Goal: Find contact information: Find contact information

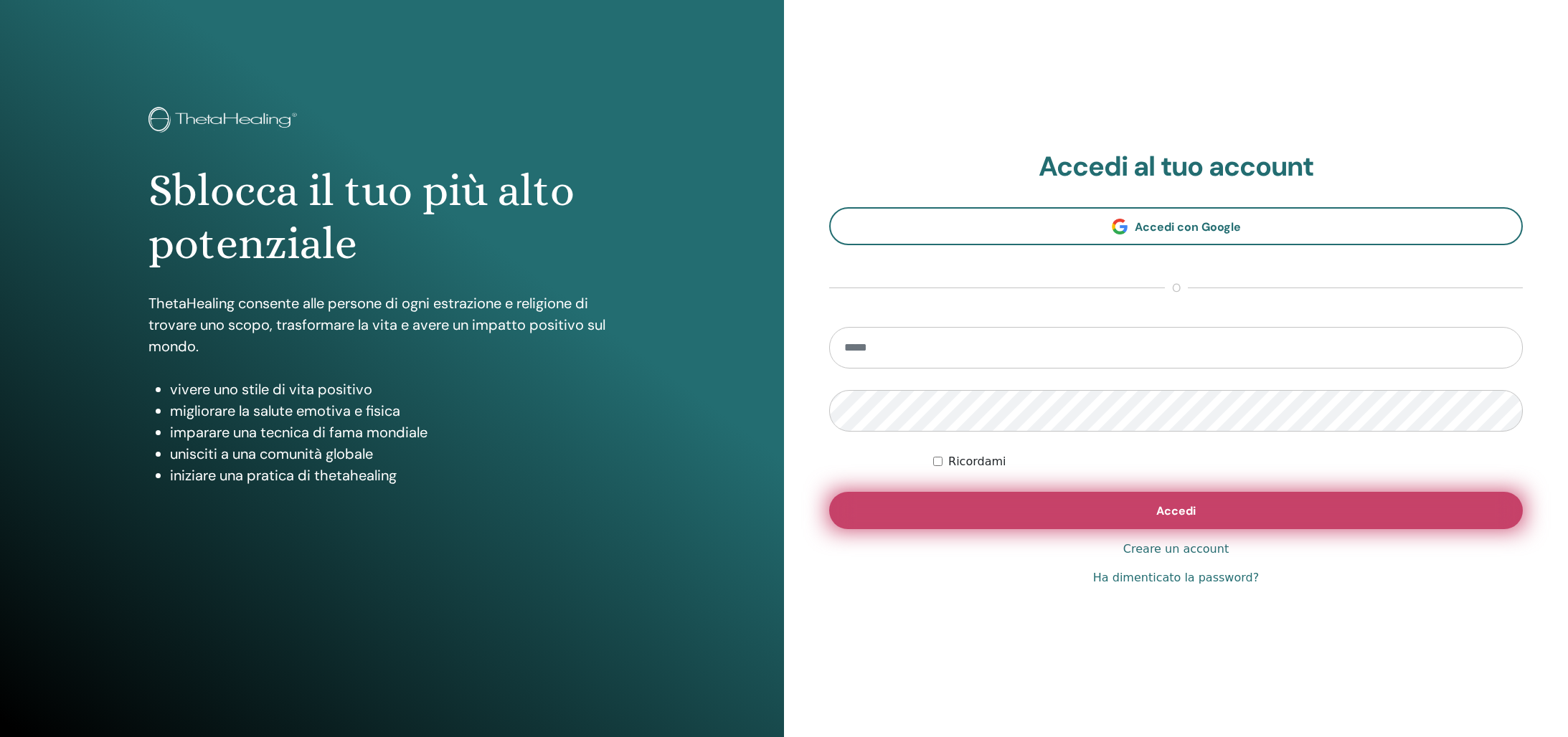
type input "**********"
click at [1216, 514] on button "Accedi" at bounding box center [1175, 510] width 693 height 37
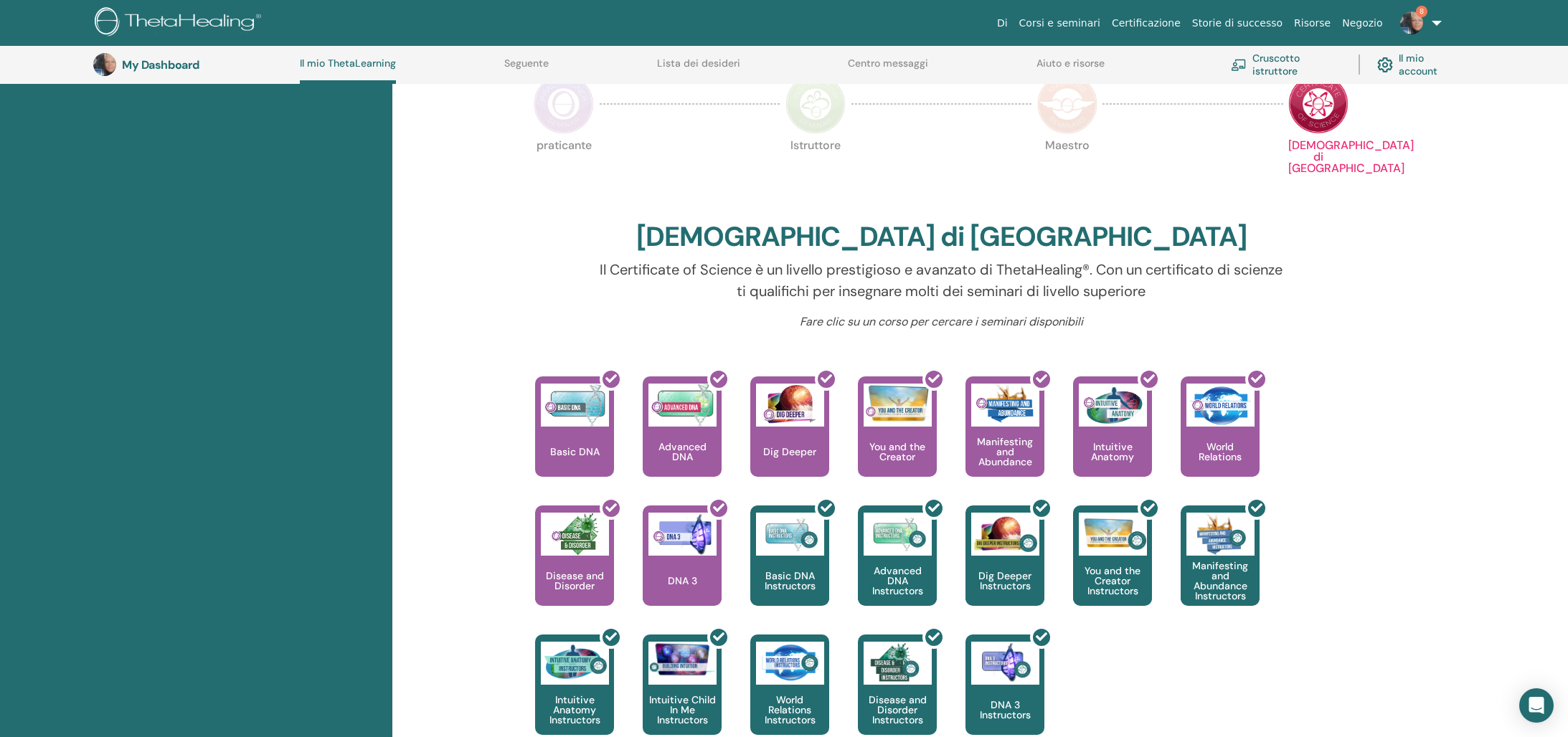
scroll to position [313, 0]
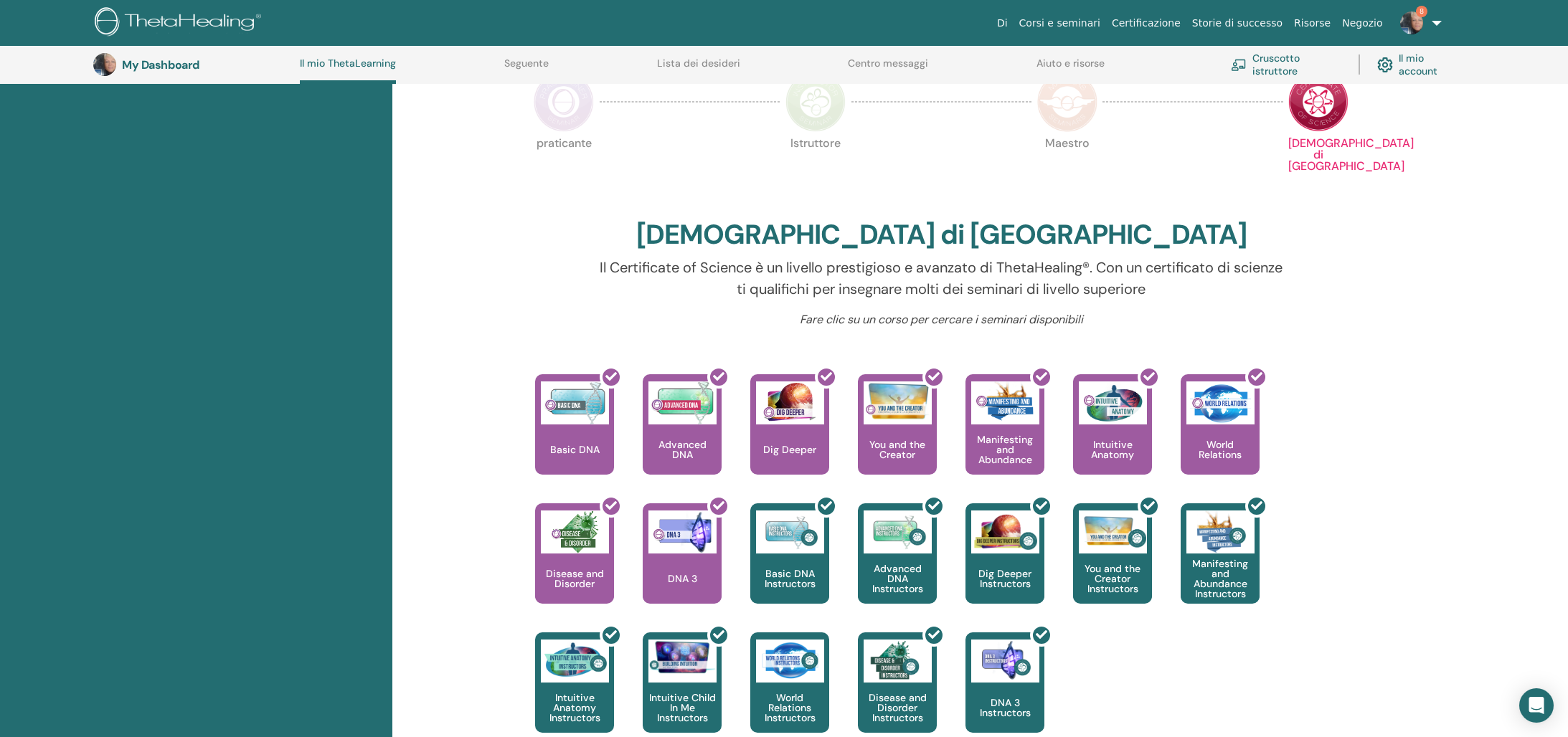
click at [1421, 22] on img at bounding box center [1411, 23] width 23 height 23
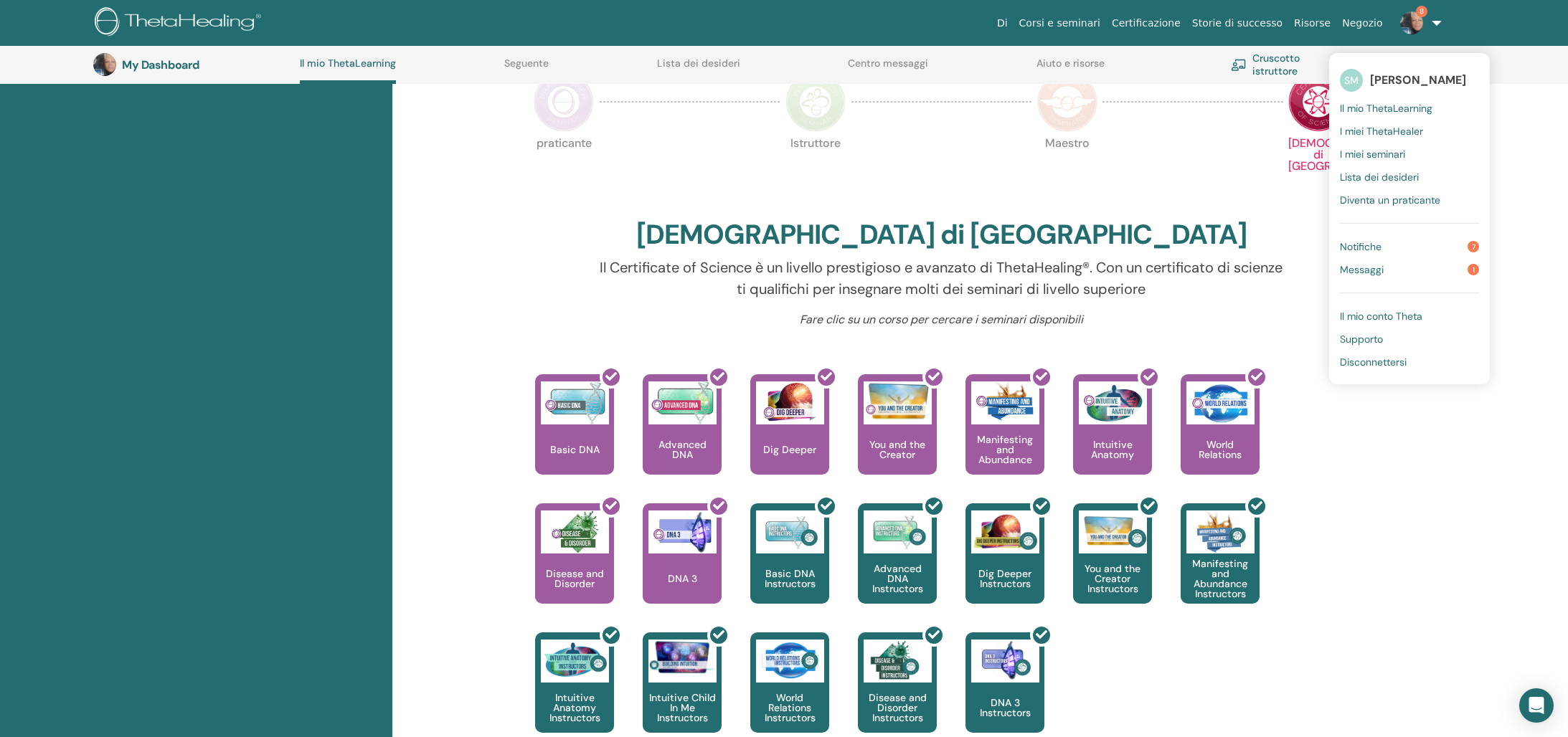
click at [1398, 244] on link "Notifiche 7" at bounding box center [1409, 247] width 139 height 23
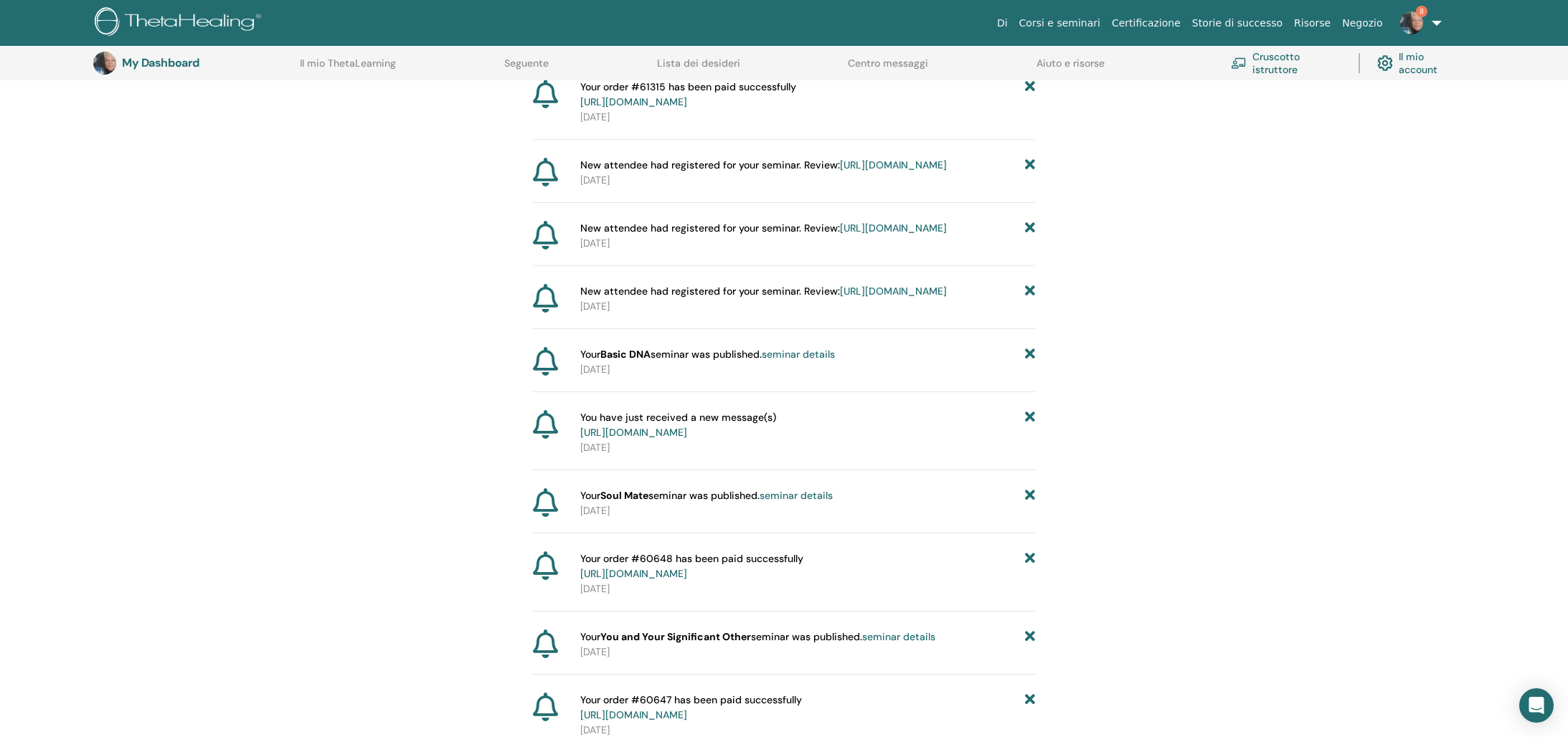
scroll to position [197, 0]
click at [687, 439] on link "https://member.thetahealing.com/message-center/messages/d8173ff2-bb56-4f60-9e7e…" at bounding box center [634, 432] width 107 height 13
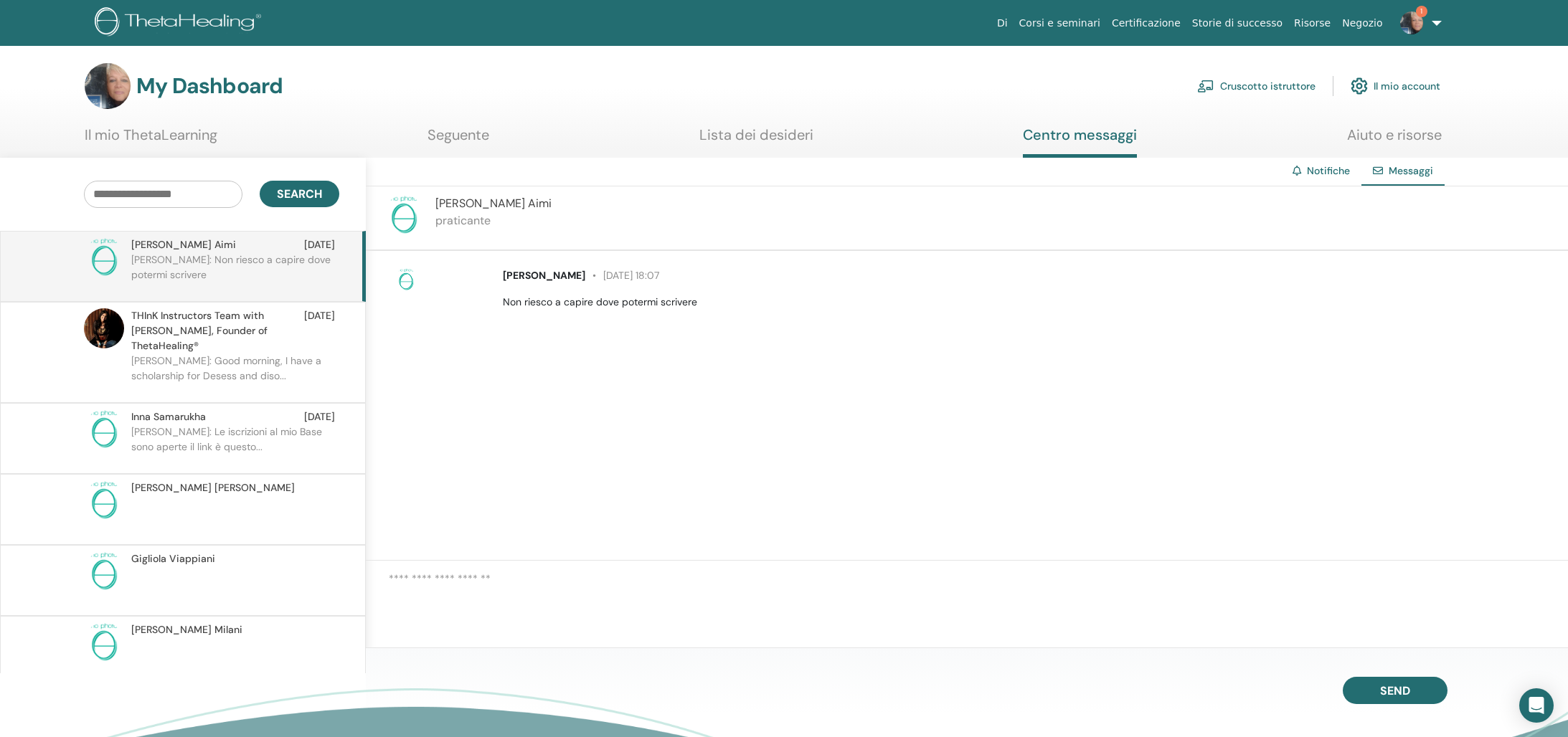
click at [1323, 171] on link "Notifiche" at bounding box center [1328, 171] width 43 height 13
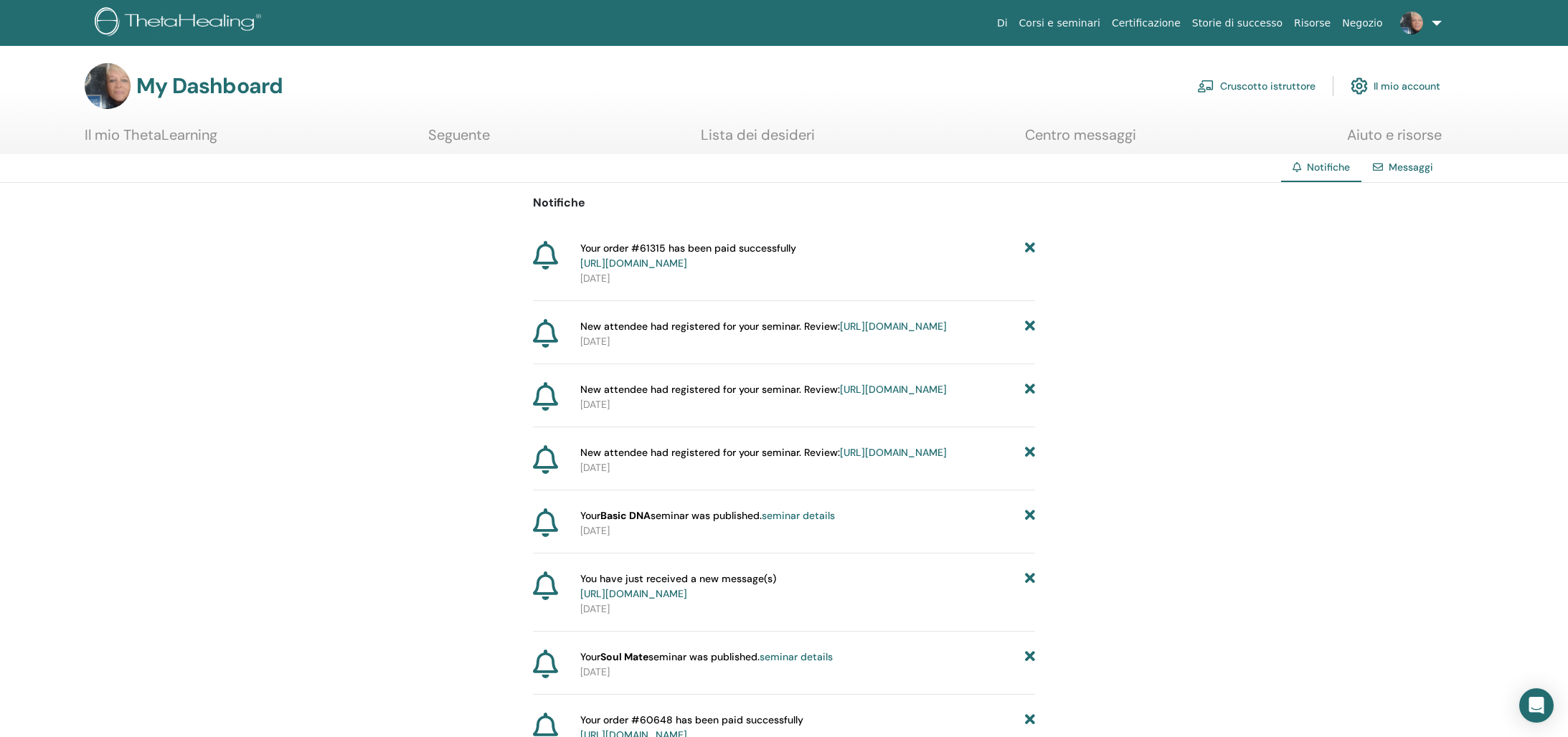
click at [182, 136] on link "Il mio ThetaLearning" at bounding box center [151, 140] width 133 height 28
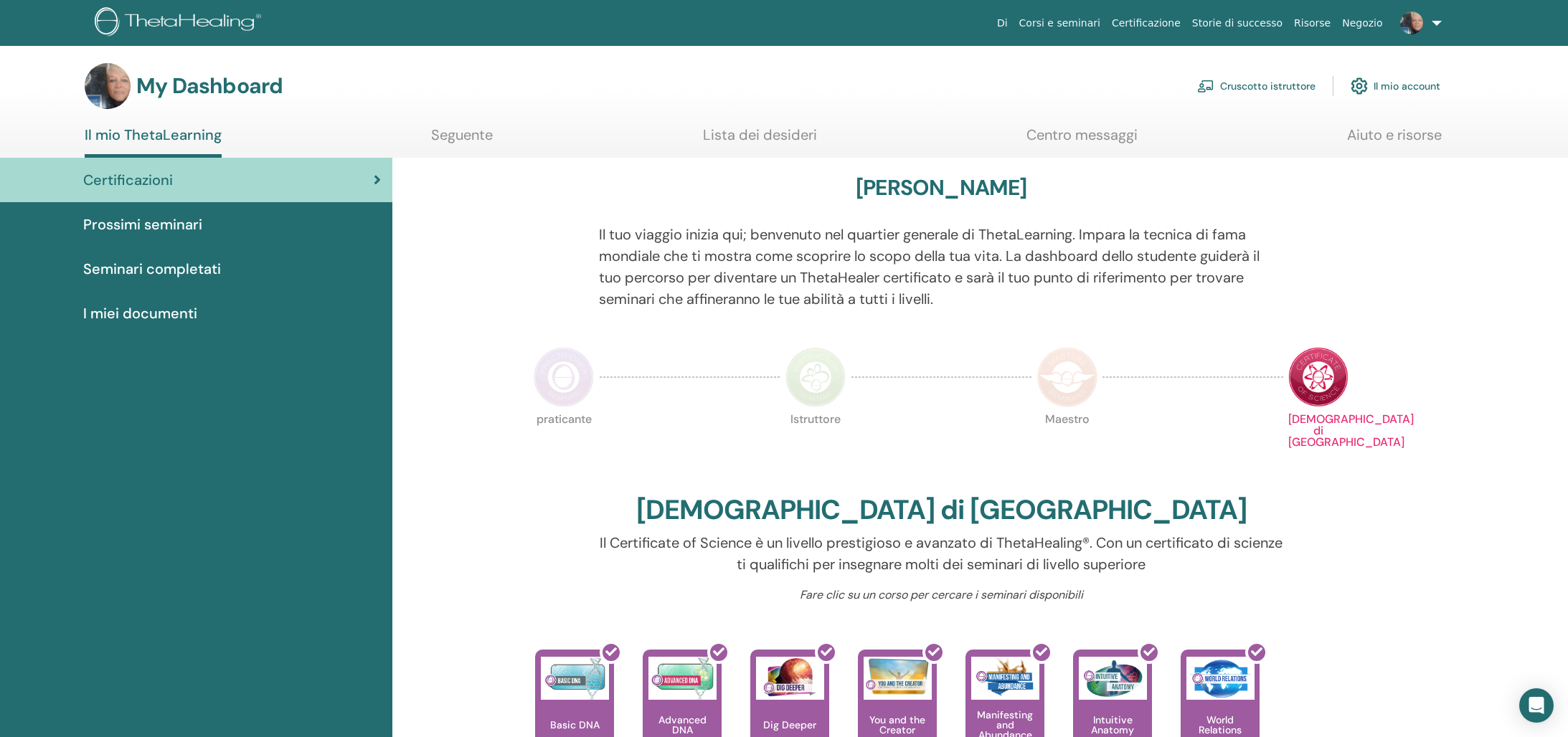
click at [1304, 383] on img at bounding box center [1317, 376] width 60 height 60
click at [1383, 84] on link "Il mio account" at bounding box center [1394, 86] width 89 height 31
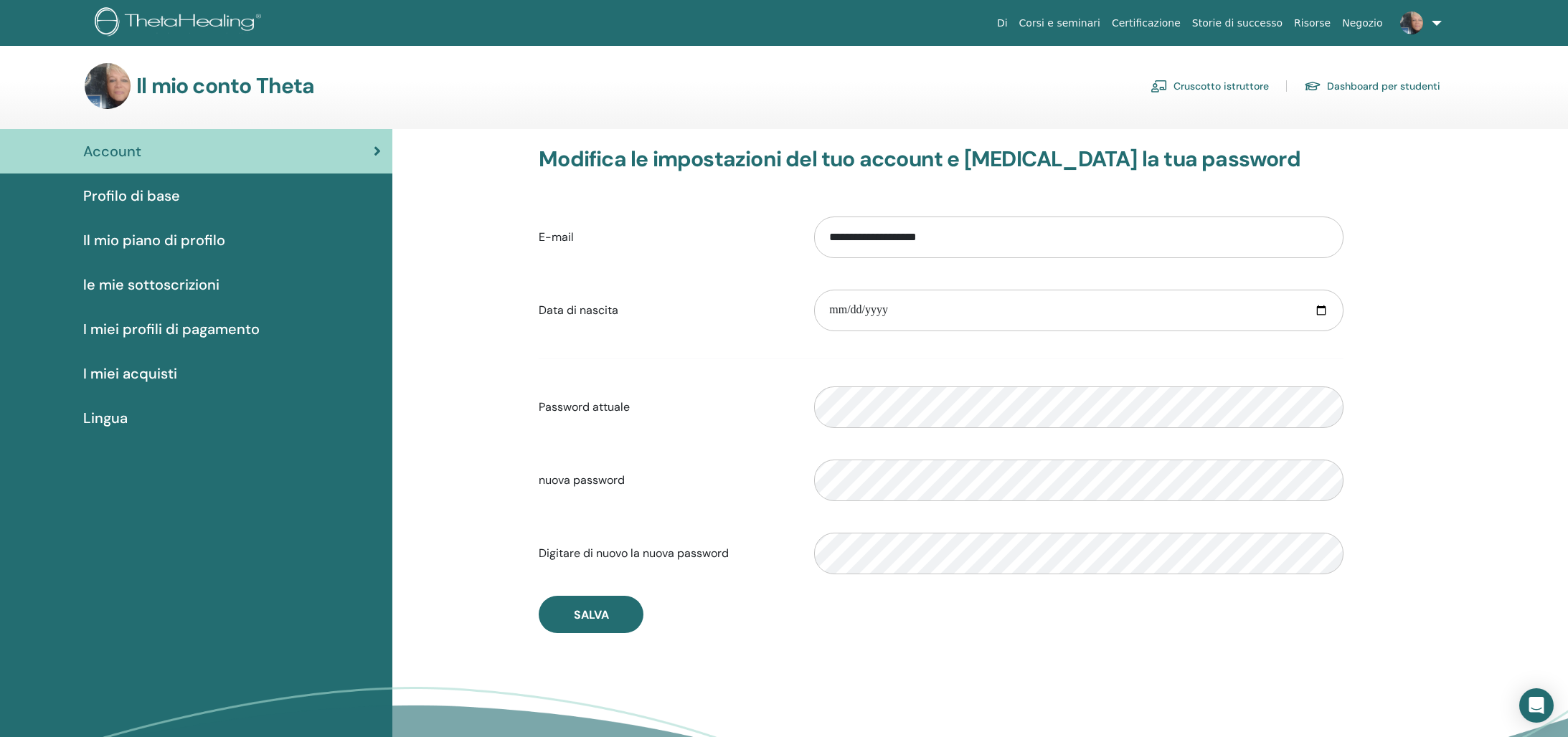
click at [1384, 83] on link "Dashboard per studenti" at bounding box center [1372, 86] width 136 height 23
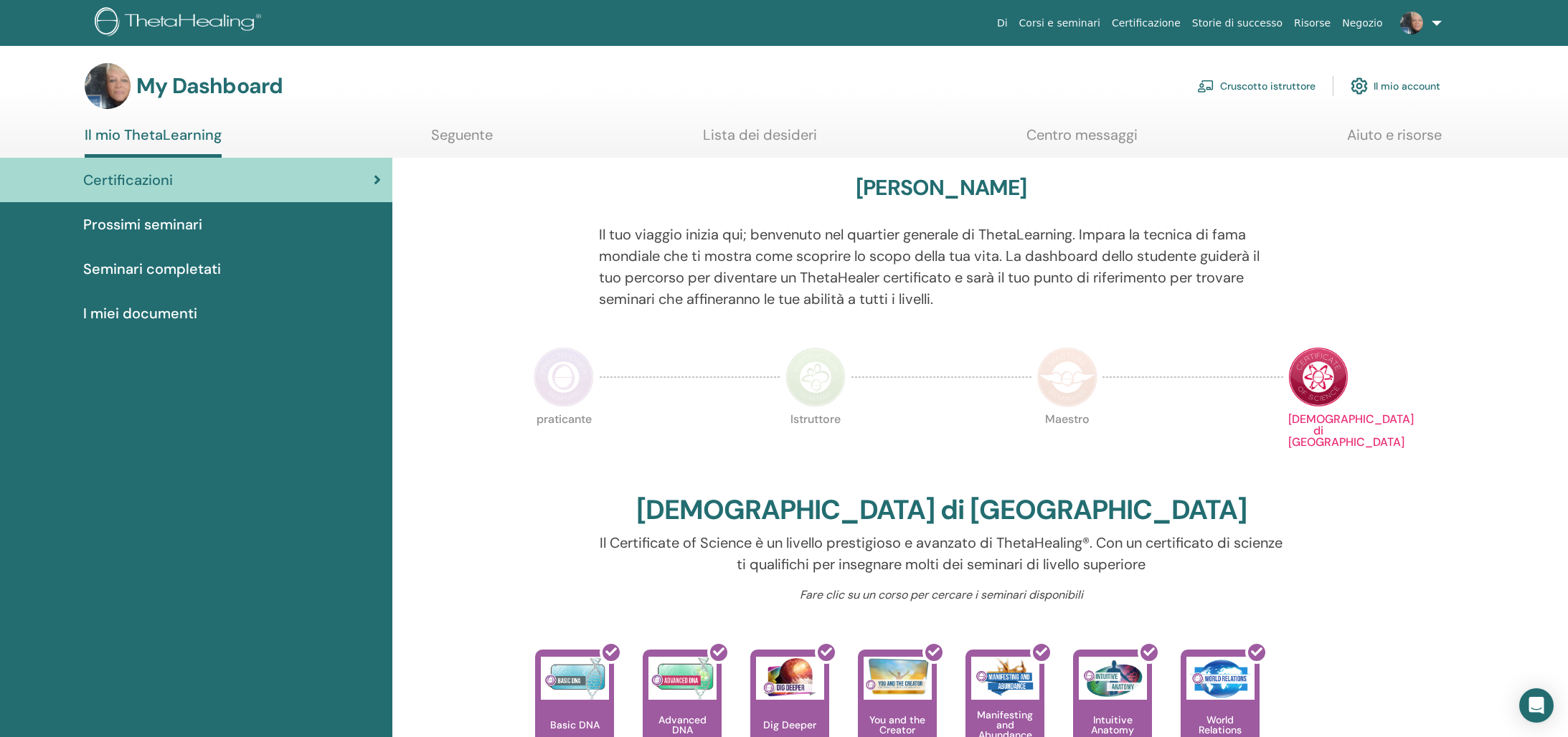
click at [1429, 20] on link at bounding box center [1418, 23] width 59 height 46
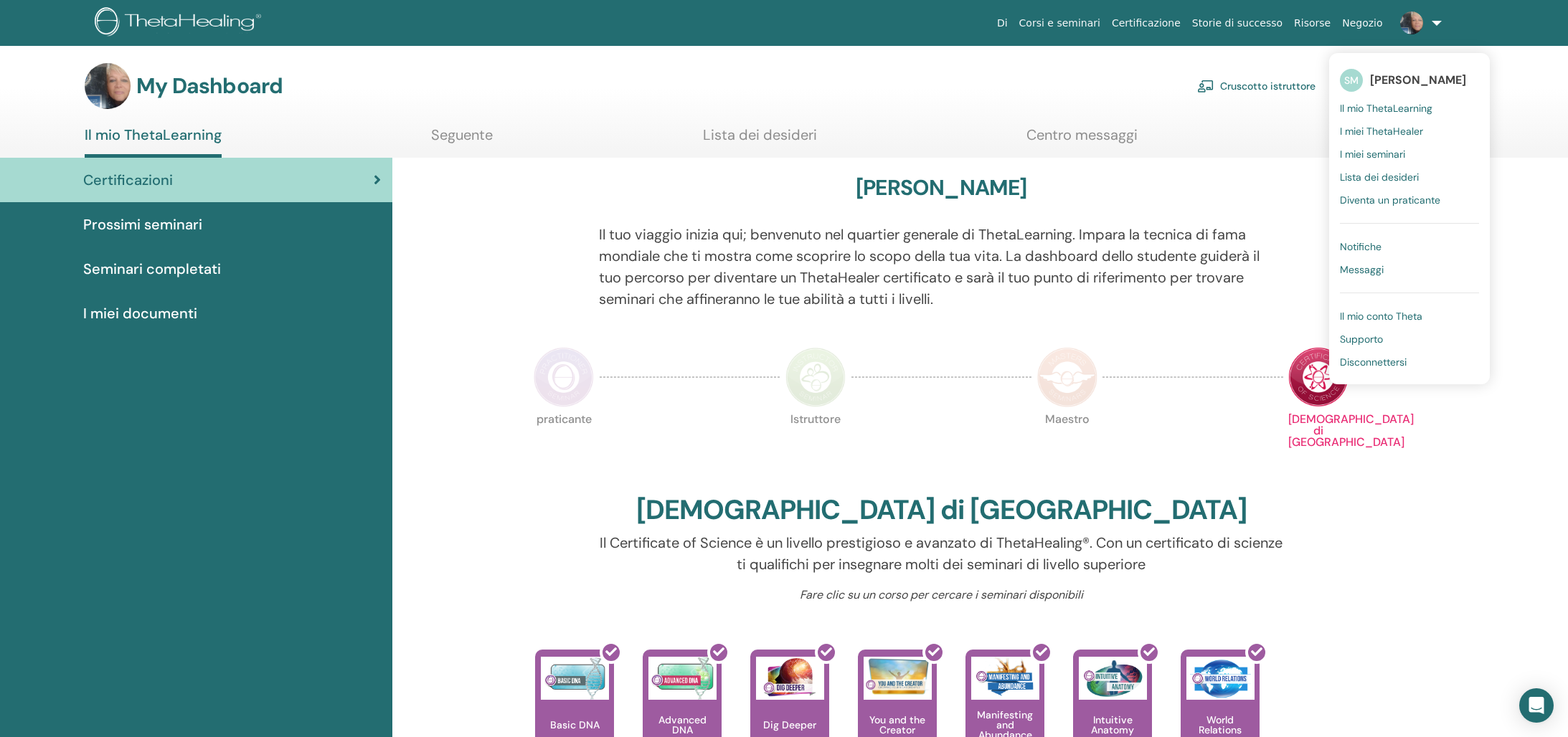
click at [1364, 339] on span "Supporto" at bounding box center [1361, 339] width 43 height 13
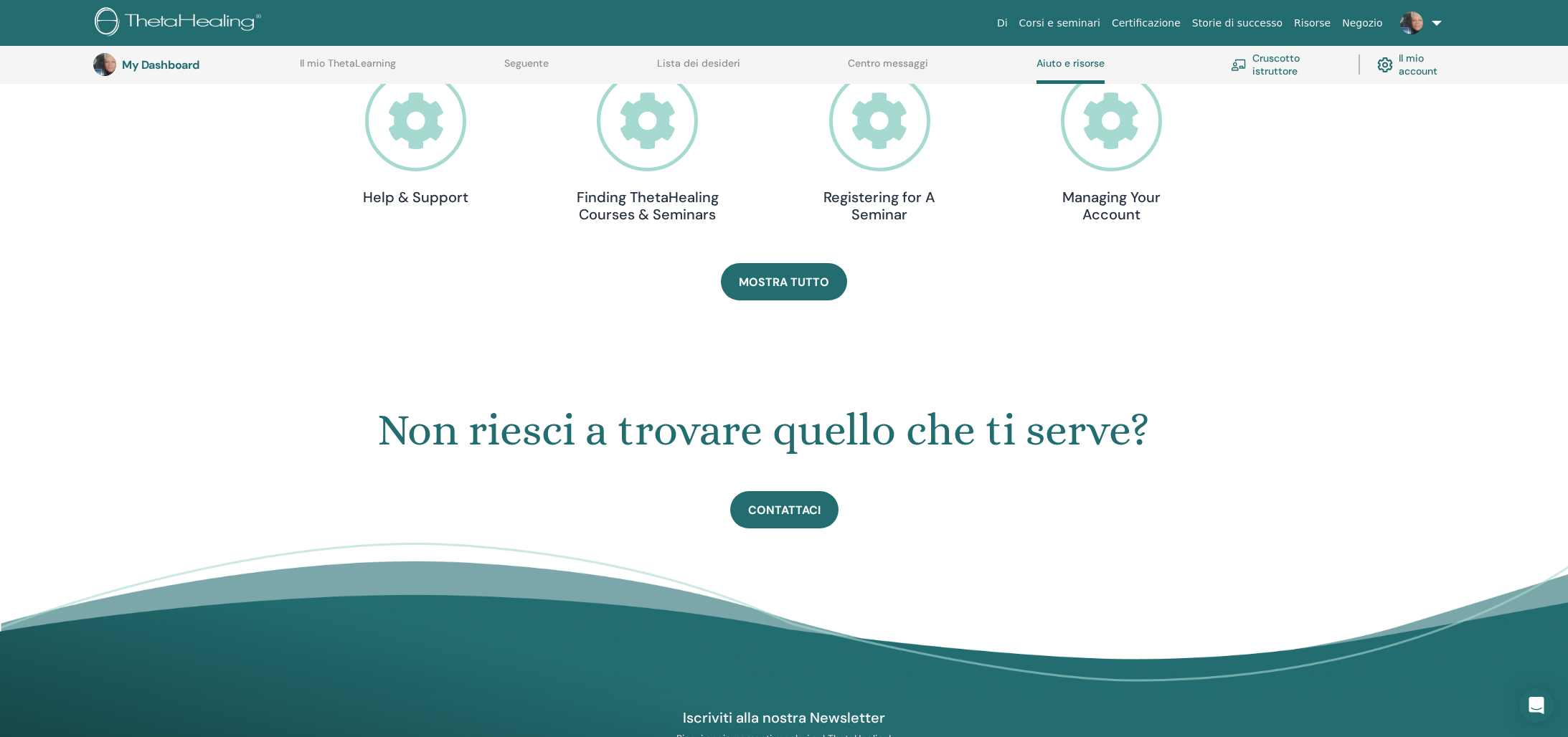
scroll to position [493, 0]
click at [764, 501] on link "Contattaci" at bounding box center [784, 508] width 108 height 37
click at [780, 503] on span "Contattaci" at bounding box center [784, 509] width 72 height 15
click at [800, 506] on span "Contattaci" at bounding box center [784, 509] width 72 height 15
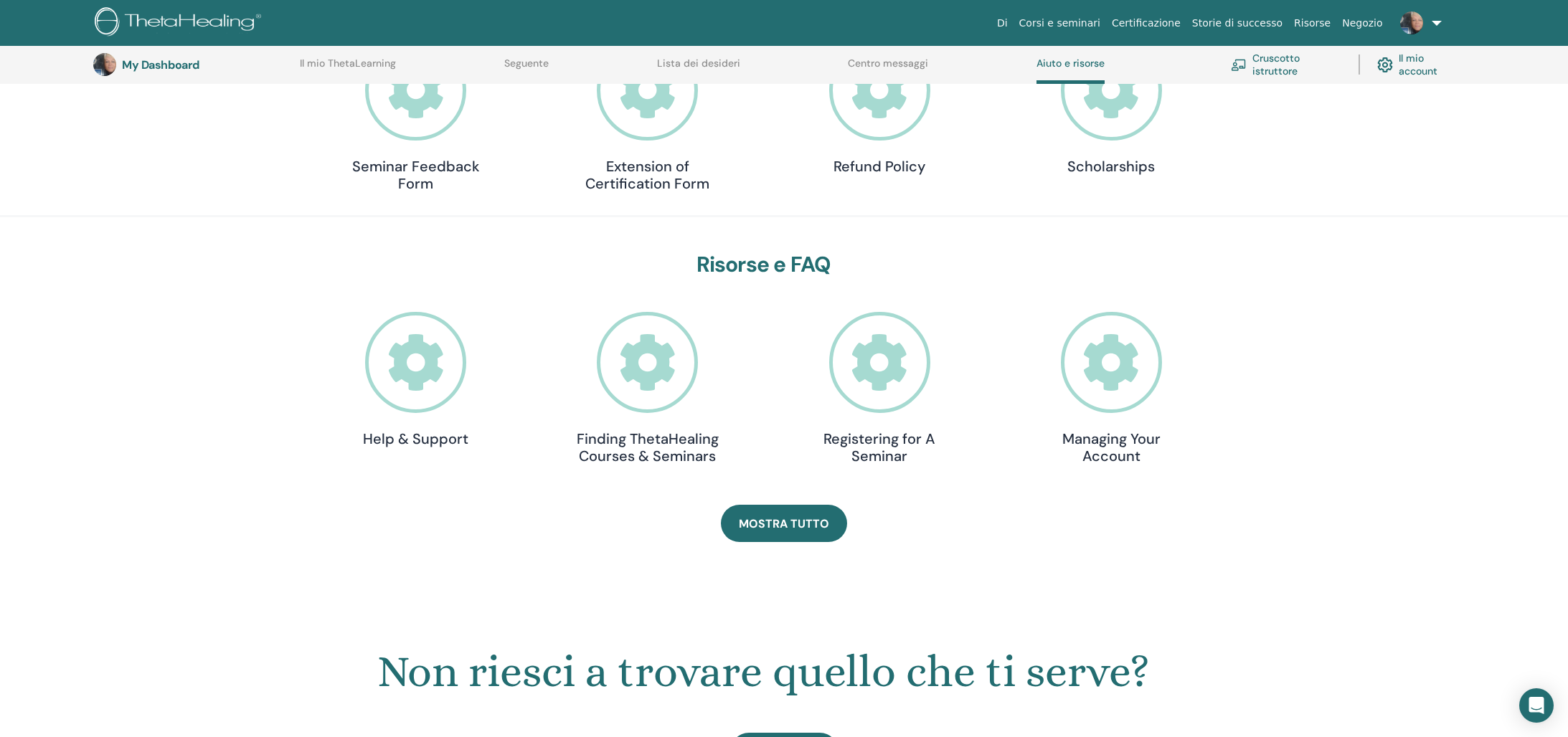
scroll to position [248, 0]
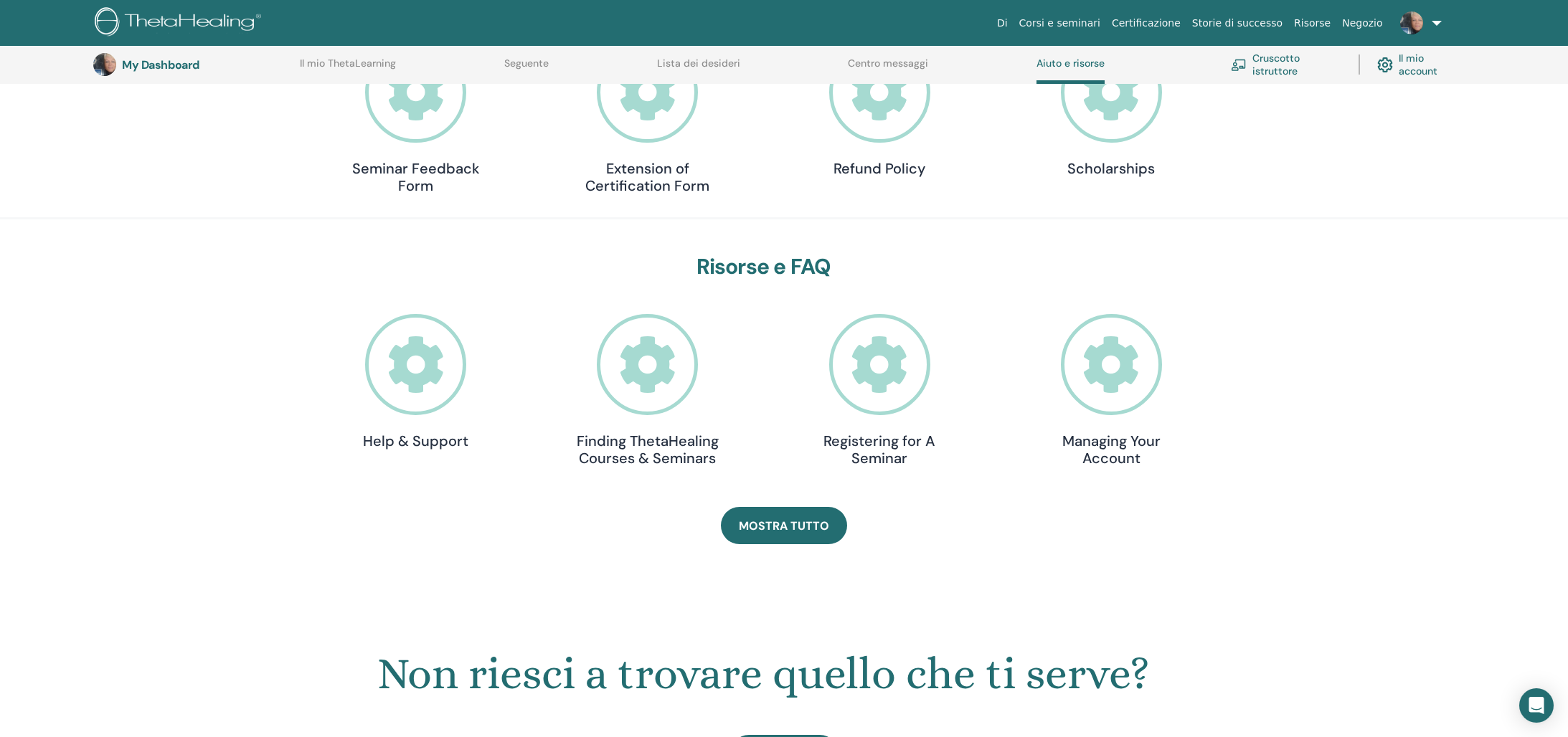
click at [886, 366] on icon at bounding box center [879, 364] width 101 height 101
